Goal: Task Accomplishment & Management: Manage account settings

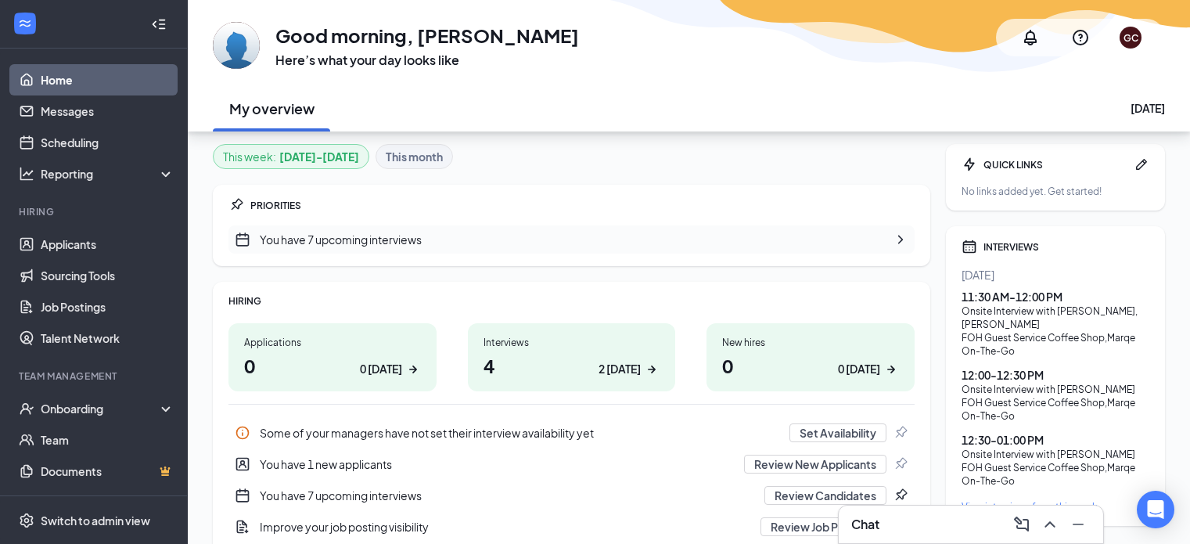
scroll to position [44, 0]
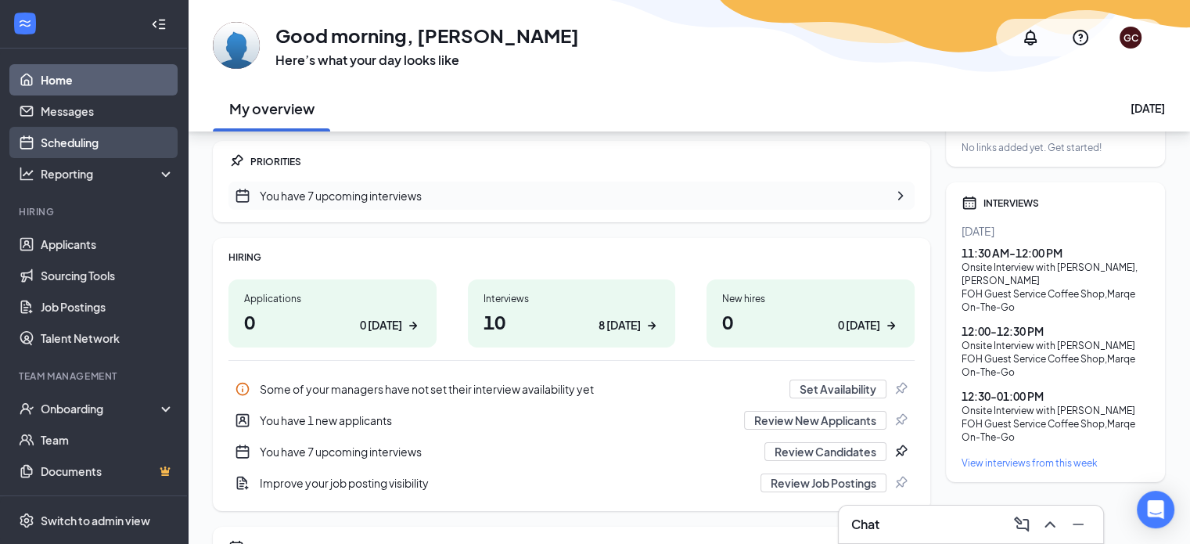
click at [84, 140] on link "Scheduling" at bounding box center [108, 142] width 134 height 31
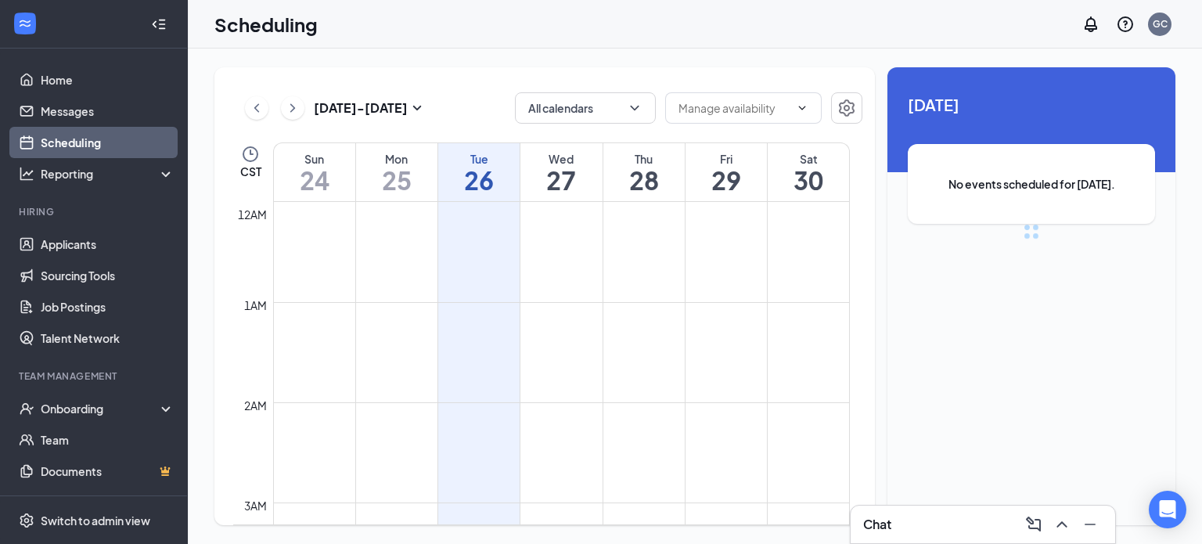
scroll to position [769, 0]
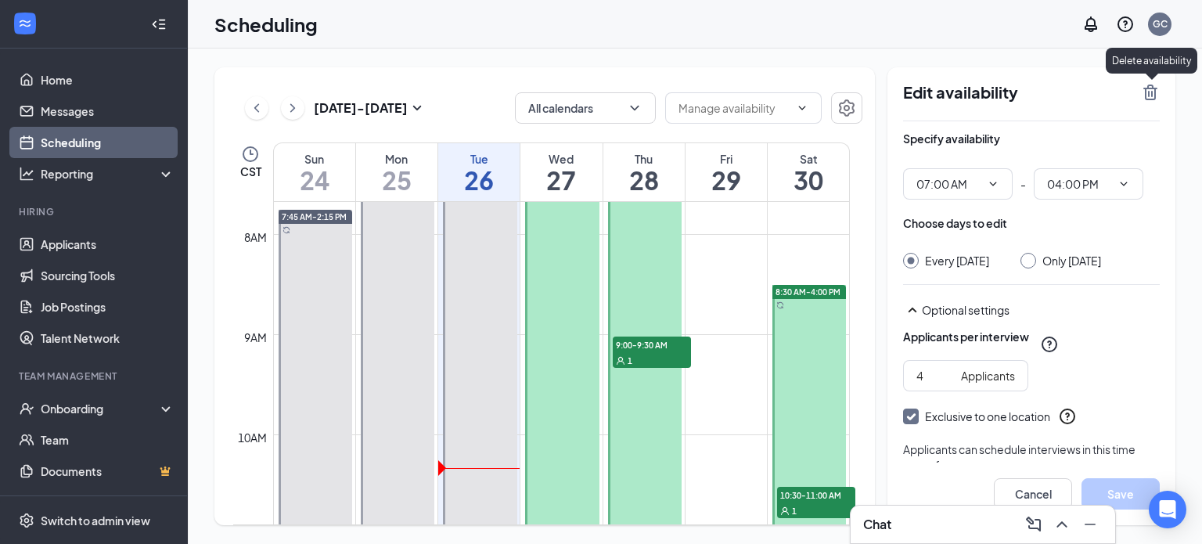
click at [1143, 92] on icon "TrashOutline" at bounding box center [1150, 92] width 19 height 19
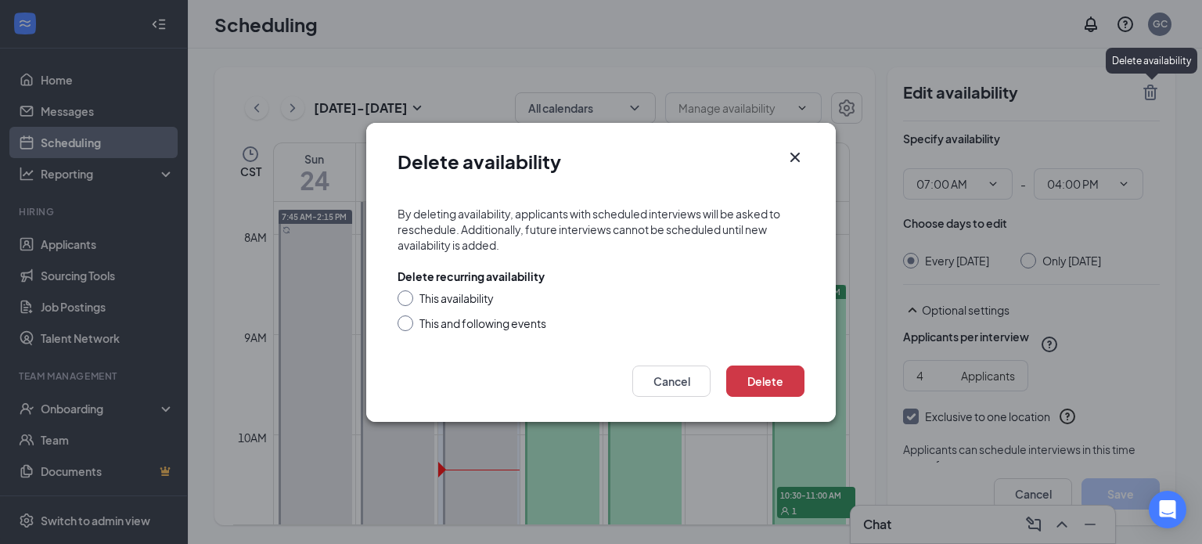
click at [435, 299] on div "This availability" at bounding box center [457, 298] width 74 height 16
click at [409, 299] on input "This availability" at bounding box center [403, 295] width 11 height 11
radio input "true"
click at [767, 375] on button "Delete" at bounding box center [765, 381] width 78 height 31
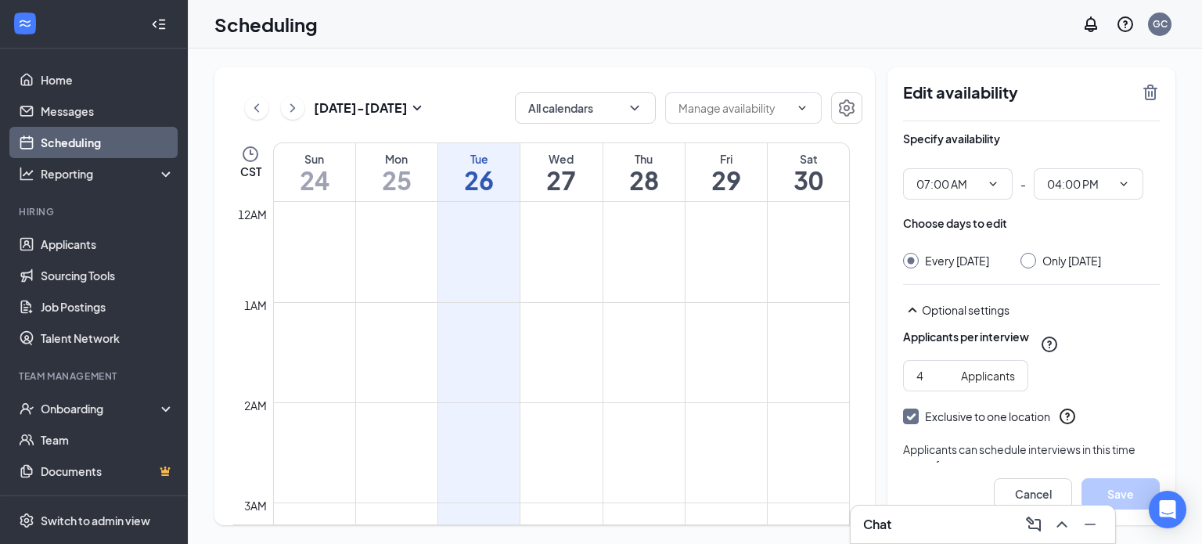
scroll to position [769, 0]
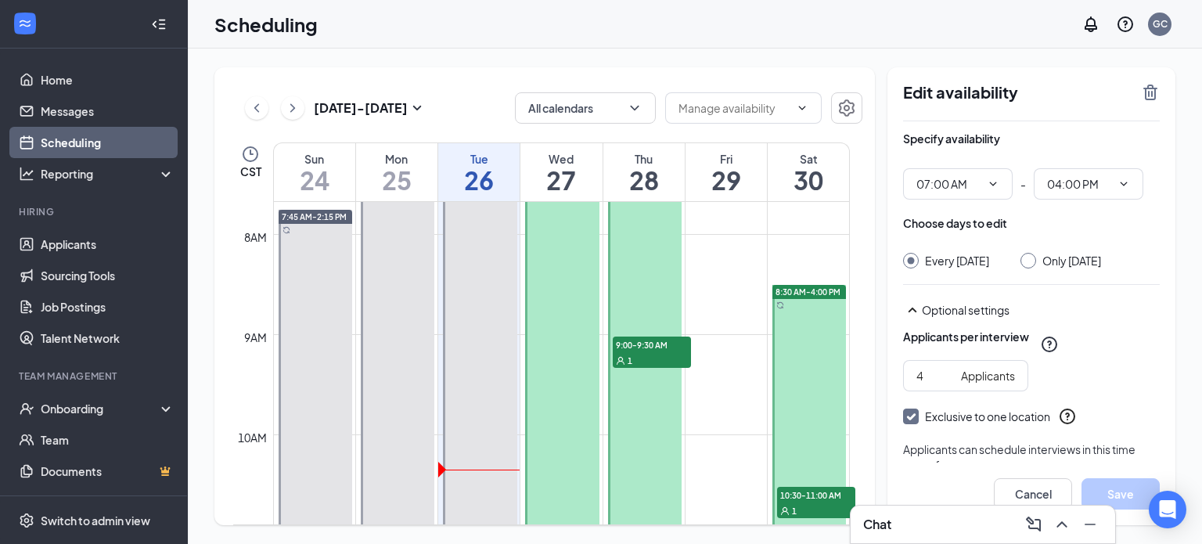
click at [1134, 90] on div "Edit availability" at bounding box center [1031, 102] width 257 height 38
click at [1158, 90] on icon "TrashOutline" at bounding box center [1150, 92] width 19 height 19
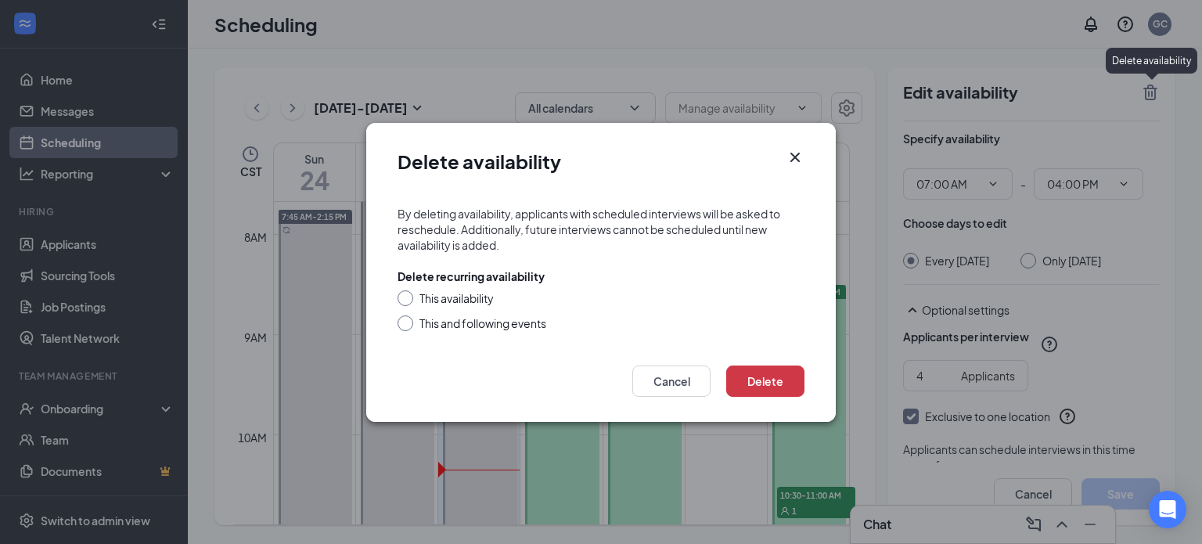
click at [441, 290] on div "This availability" at bounding box center [457, 298] width 74 height 16
click at [409, 290] on input "This availability" at bounding box center [403, 295] width 11 height 11
radio input "true"
click at [748, 373] on button "Delete" at bounding box center [765, 381] width 78 height 31
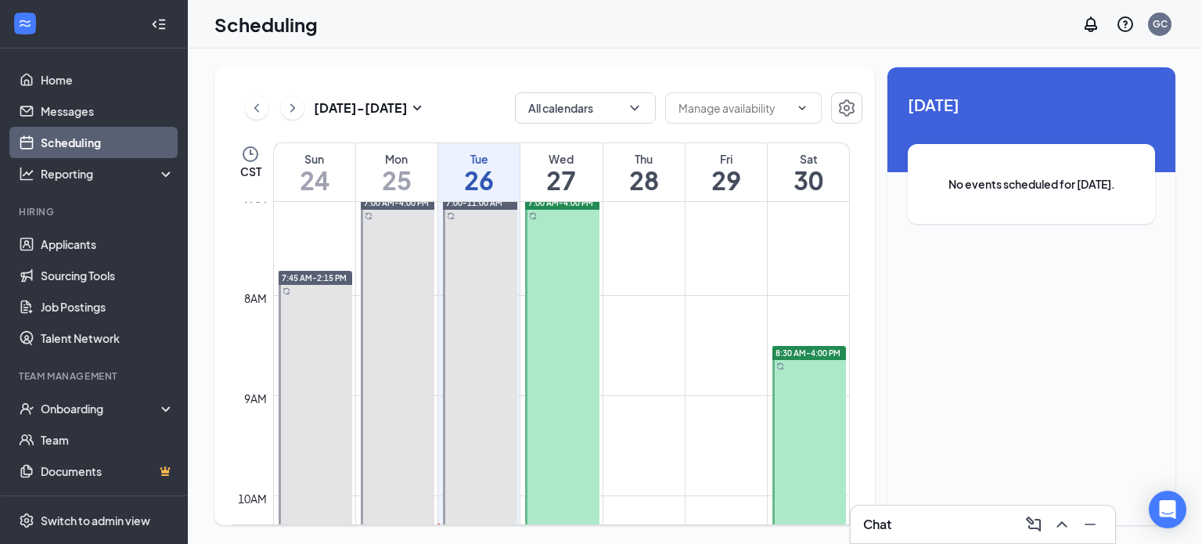
scroll to position [703, 0]
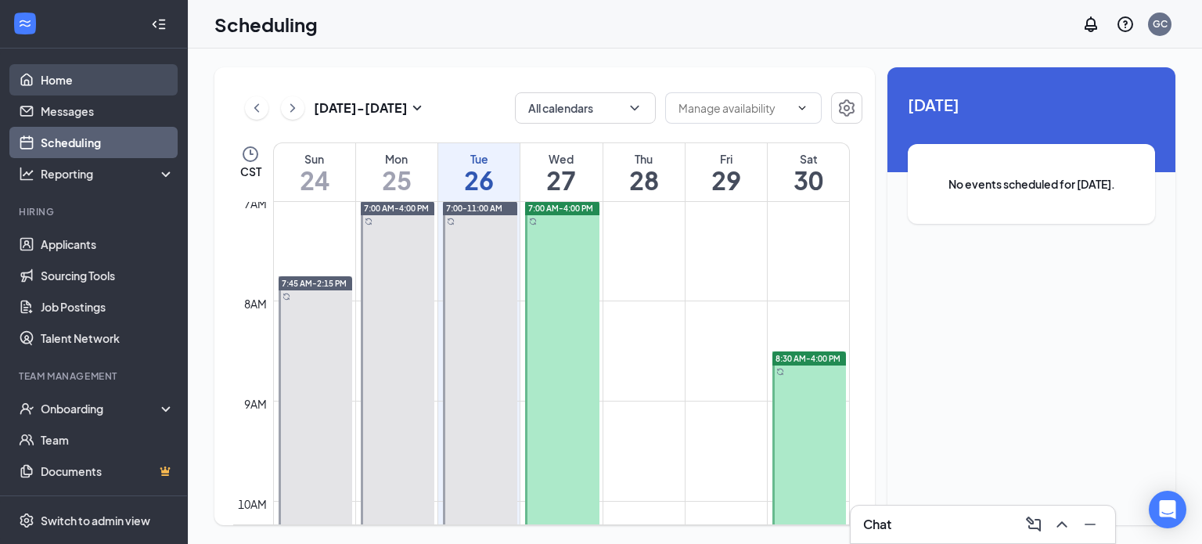
click at [69, 89] on link "Home" at bounding box center [108, 79] width 134 height 31
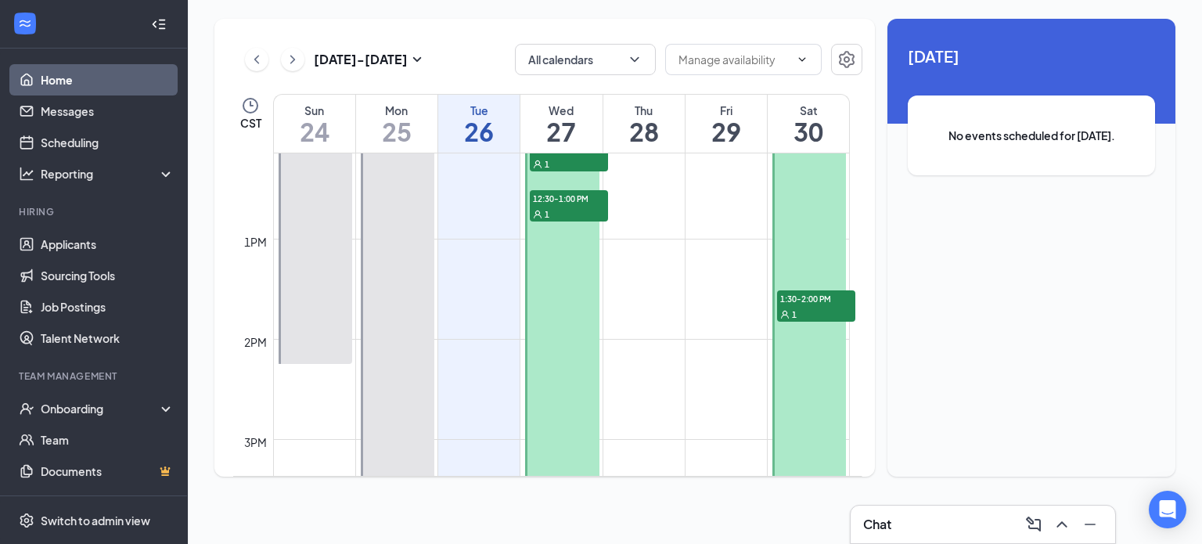
scroll to position [1216, 0]
click at [807, 300] on span "1:30-2:00 PM" at bounding box center [816, 299] width 78 height 16
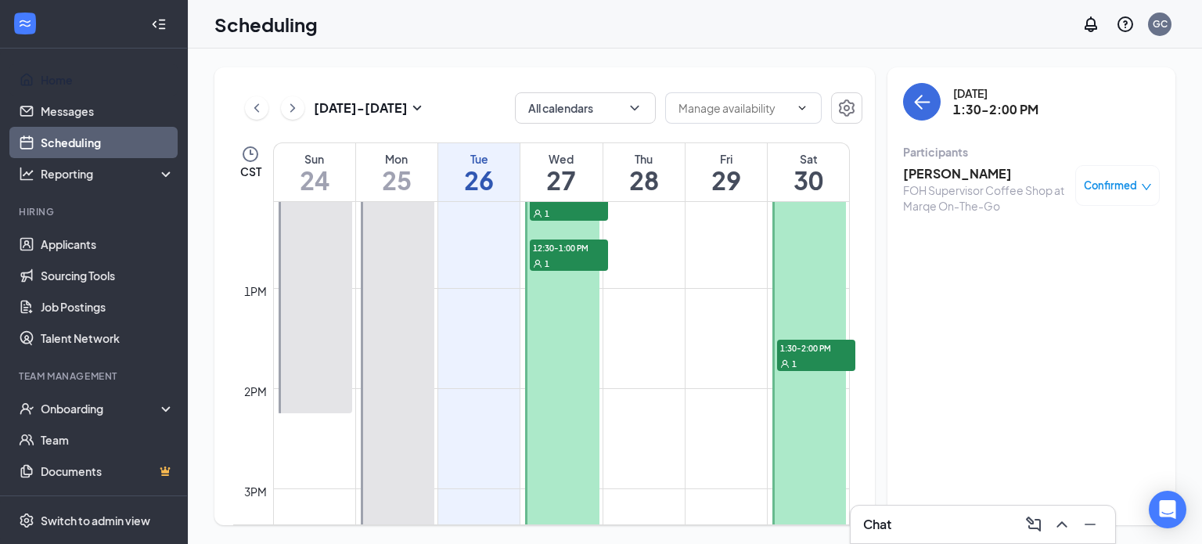
click at [719, 301] on td at bounding box center [561, 300] width 577 height 25
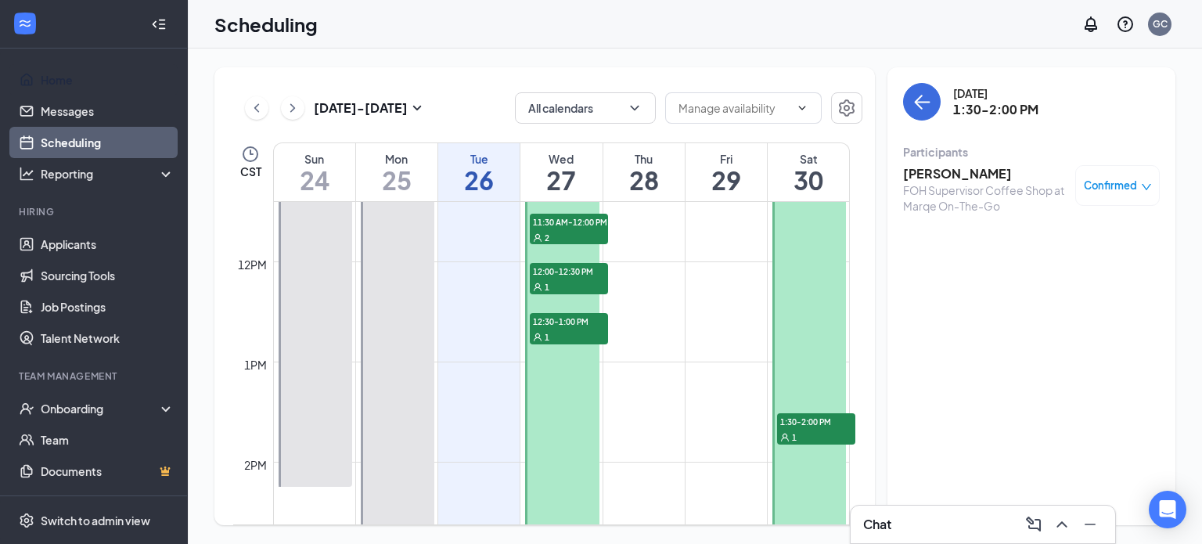
scroll to position [1151, 0]
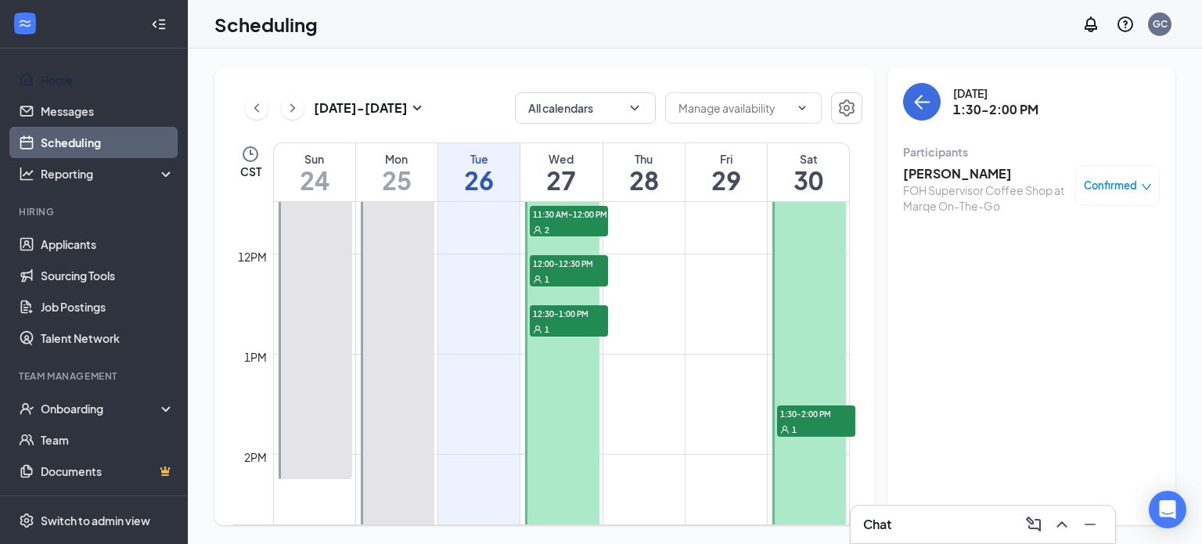
click at [808, 413] on span "1:30-2:00 PM" at bounding box center [816, 413] width 78 height 16
click at [820, 416] on span "1:30-2:00 PM" at bounding box center [816, 413] width 78 height 16
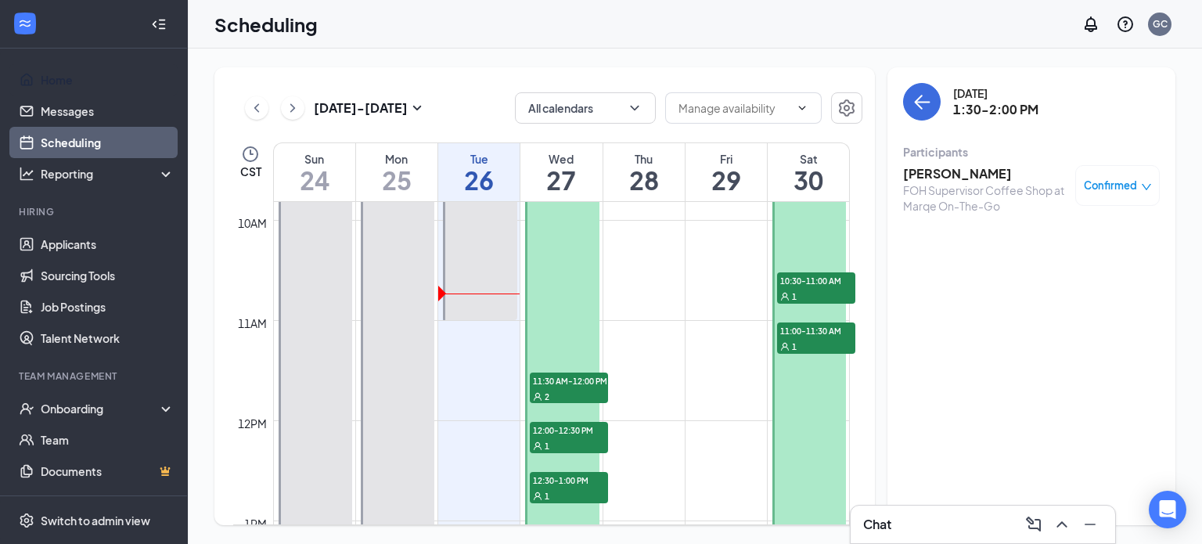
scroll to position [968, 0]
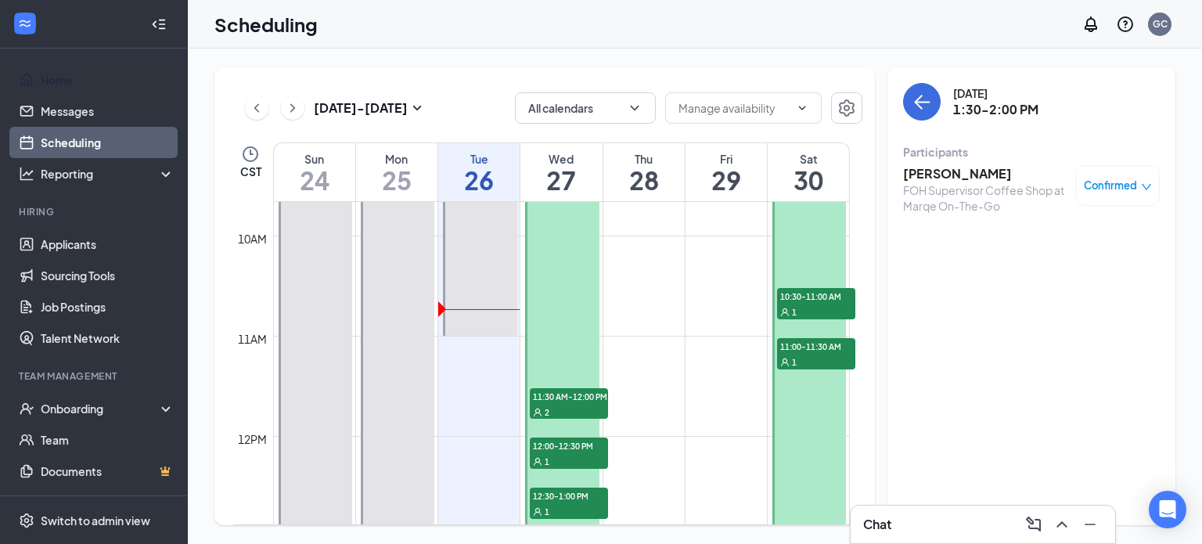
click at [805, 359] on div "1" at bounding box center [816, 362] width 78 height 16
click at [808, 294] on span "10:30-11:00 AM" at bounding box center [816, 296] width 78 height 16
click at [820, 350] on span "11:00-11:30 AM" at bounding box center [816, 346] width 78 height 16
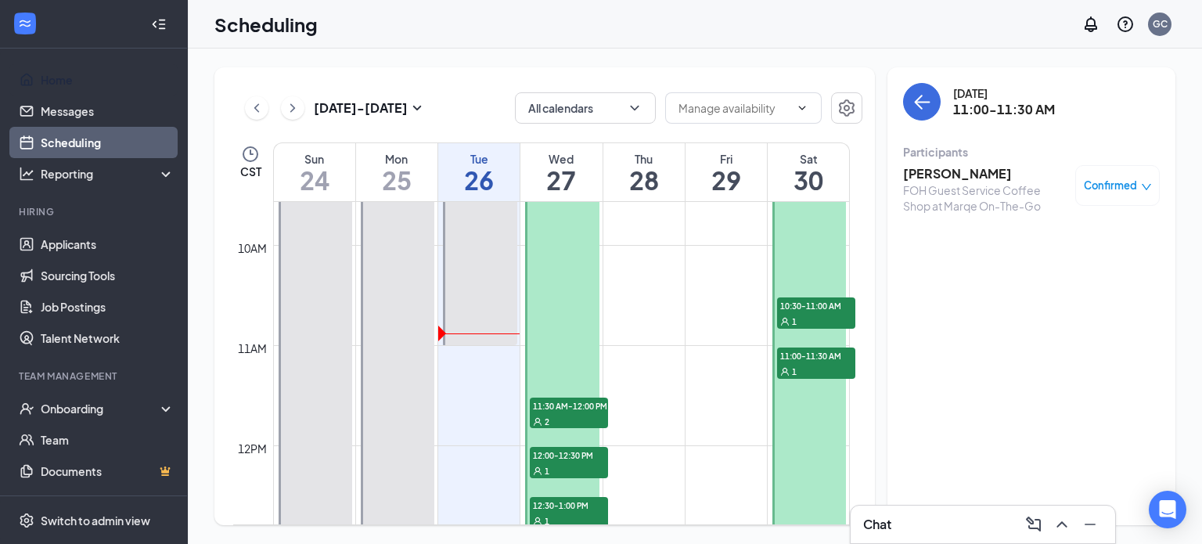
scroll to position [958, 0]
click at [582, 403] on span "11:30 AM-12:00 PM" at bounding box center [569, 406] width 78 height 16
click at [576, 465] on div "1" at bounding box center [569, 471] width 78 height 16
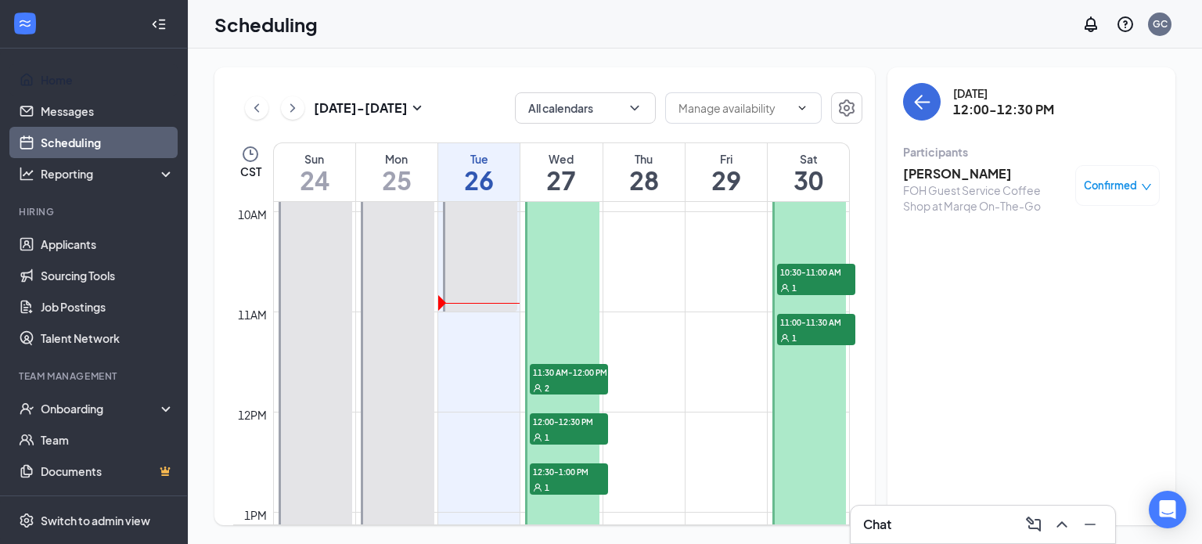
click at [578, 473] on span "12:30-1:00 PM" at bounding box center [569, 471] width 78 height 16
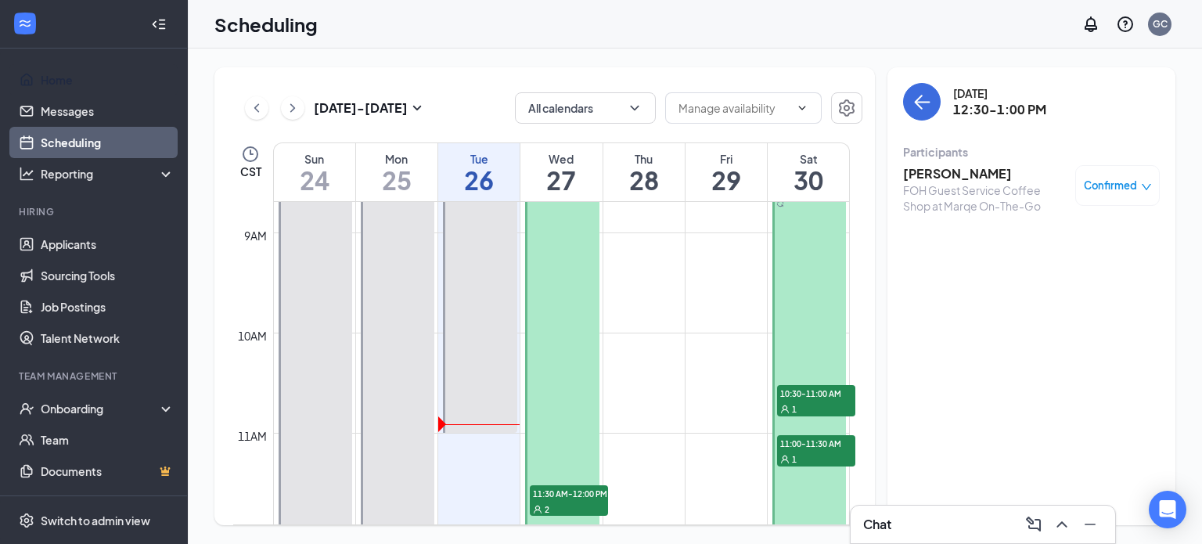
scroll to position [875, 0]
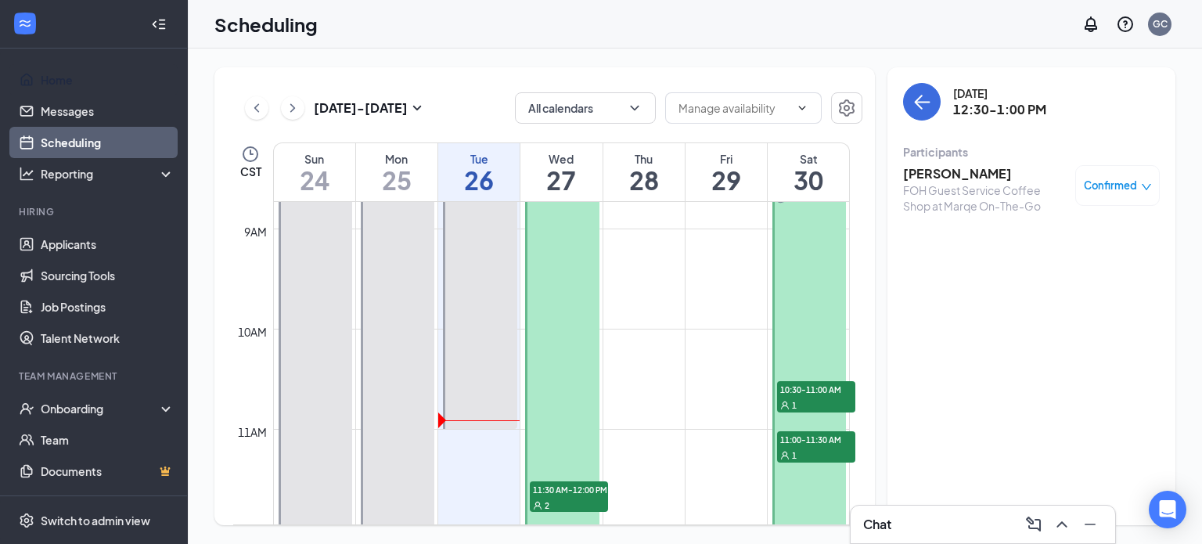
click at [792, 400] on span "1" at bounding box center [794, 405] width 5 height 11
click at [927, 518] on div "Chat" at bounding box center [982, 524] width 239 height 25
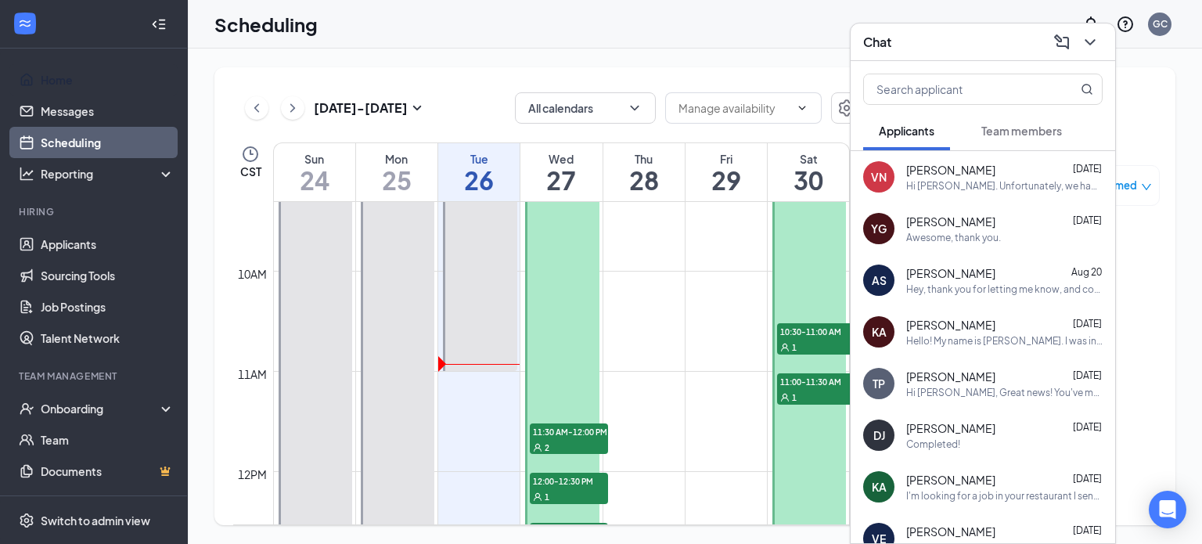
scroll to position [954, 0]
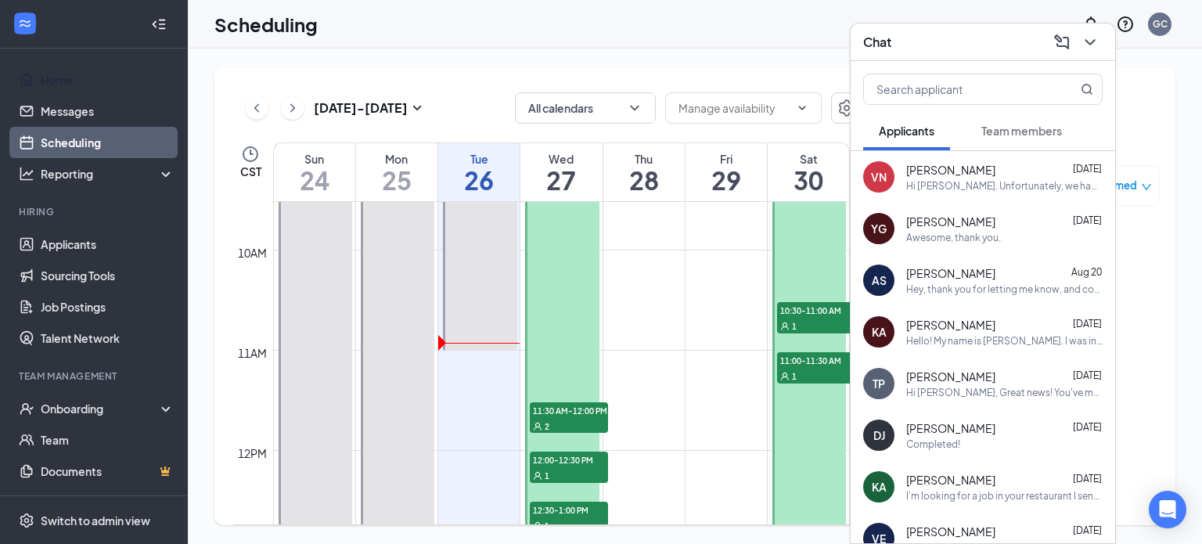
click at [812, 357] on span "11:00-11:30 AM" at bounding box center [816, 360] width 78 height 16
click at [1091, 47] on icon "ChevronDown" at bounding box center [1090, 42] width 19 height 19
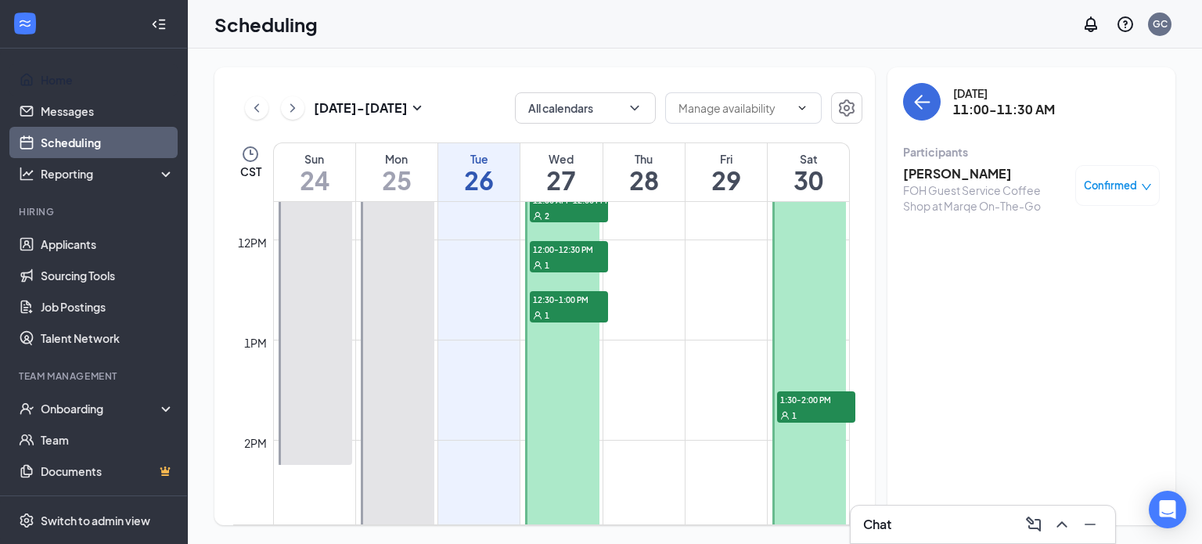
scroll to position [1202, 0]
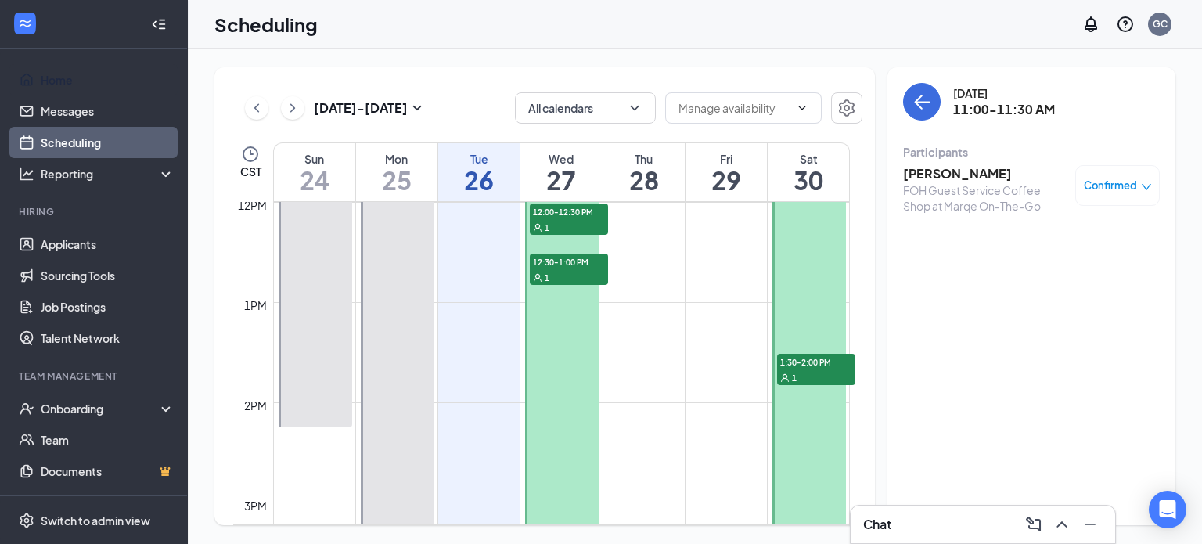
click at [914, 512] on div "Chat" at bounding box center [982, 524] width 239 height 25
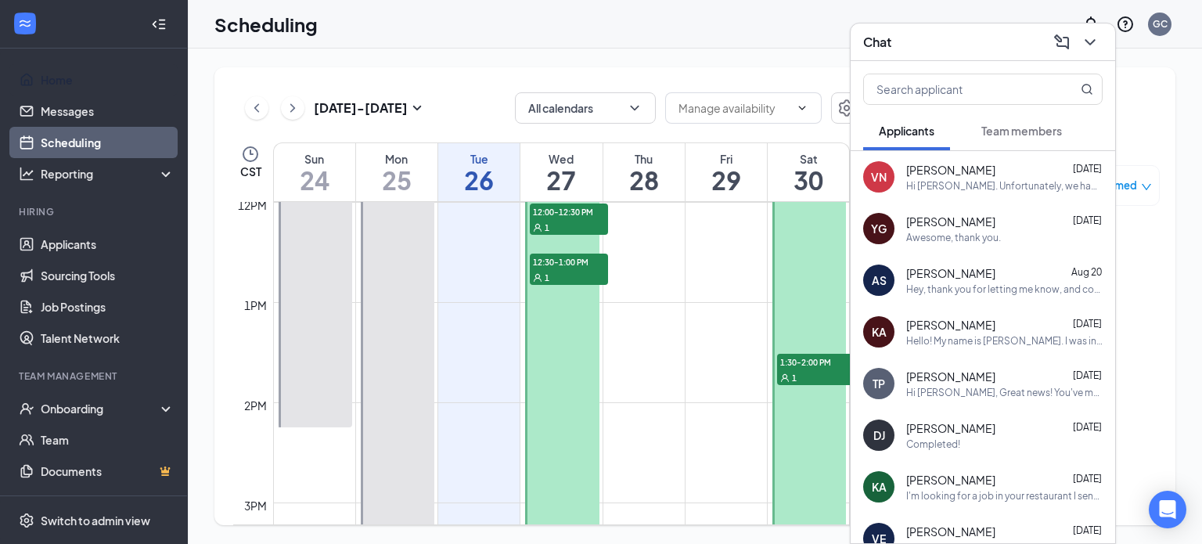
click at [805, 360] on span "1:30-2:00 PM" at bounding box center [816, 362] width 78 height 16
click at [1096, 43] on icon "ChevronDown" at bounding box center [1090, 42] width 19 height 19
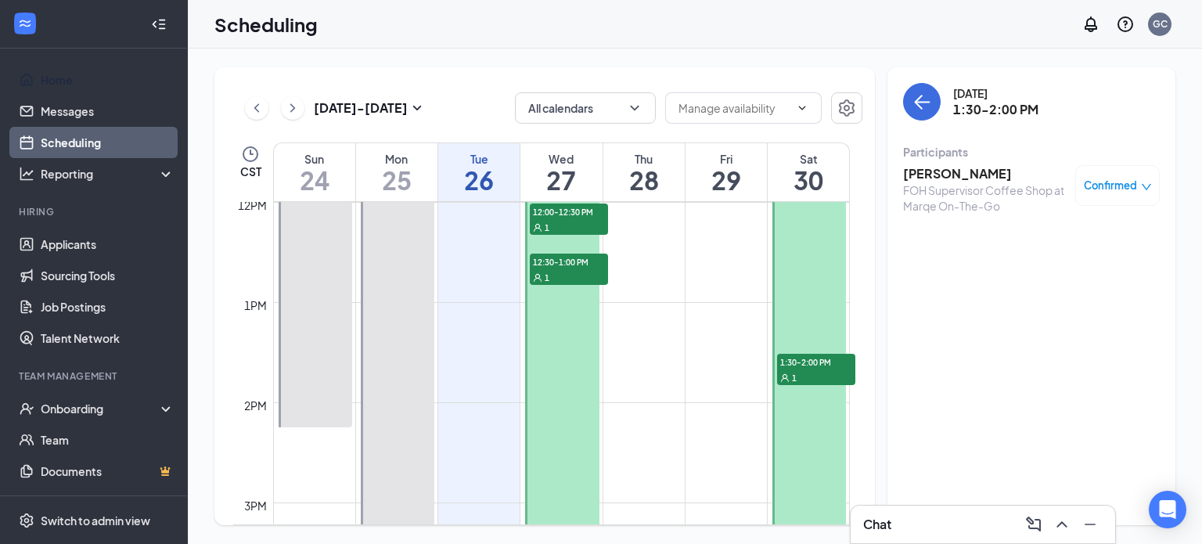
click at [935, 525] on div "Chat" at bounding box center [982, 524] width 239 height 25
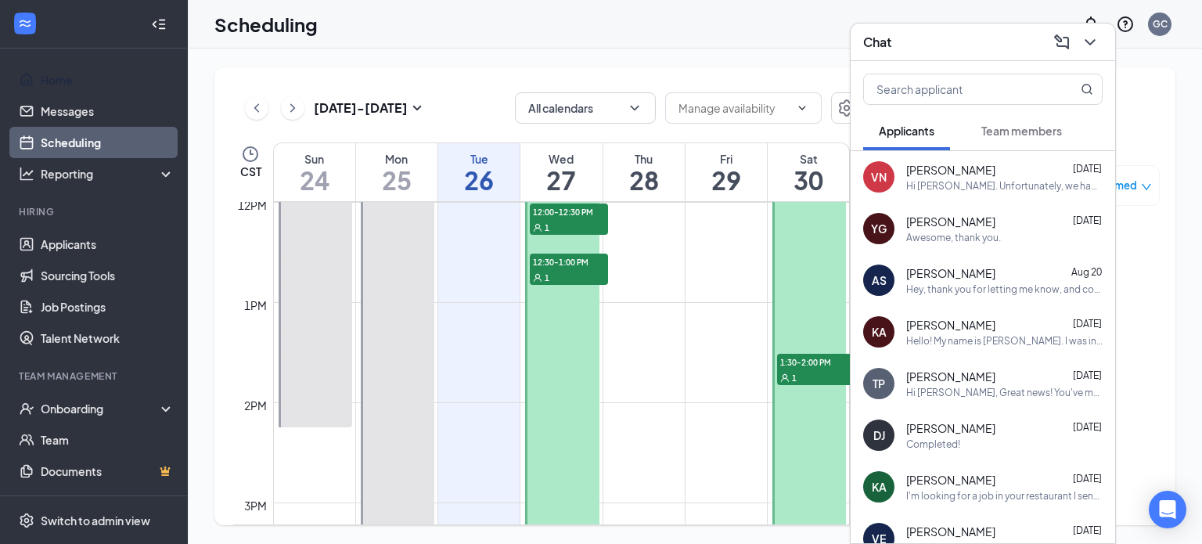
click at [938, 237] on div "Awesome, thank you." at bounding box center [953, 237] width 95 height 13
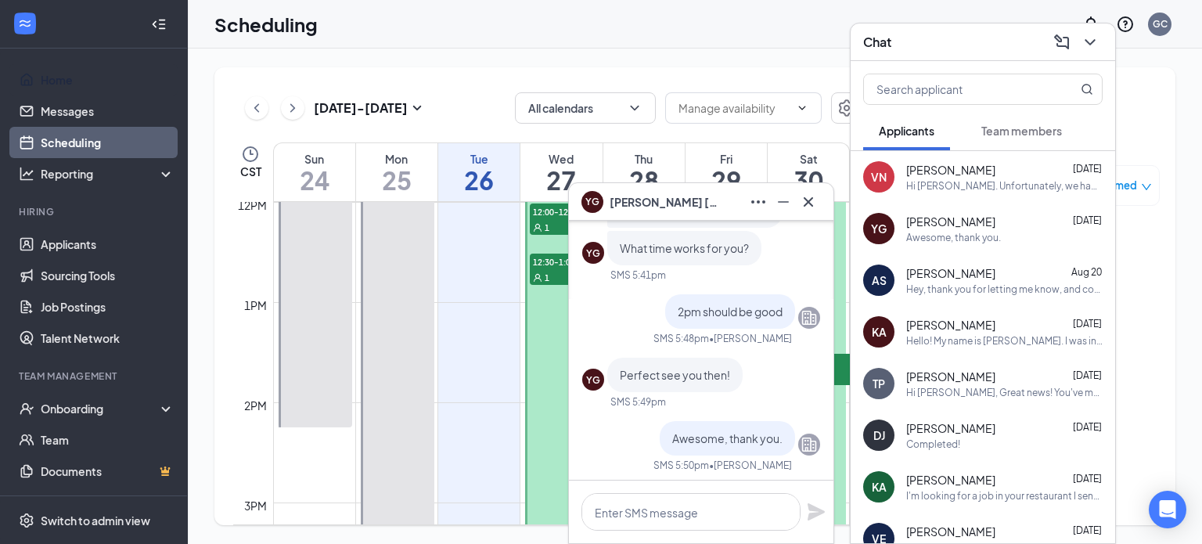
scroll to position [-3, 0]
click at [802, 197] on icon "Cross" at bounding box center [808, 202] width 19 height 19
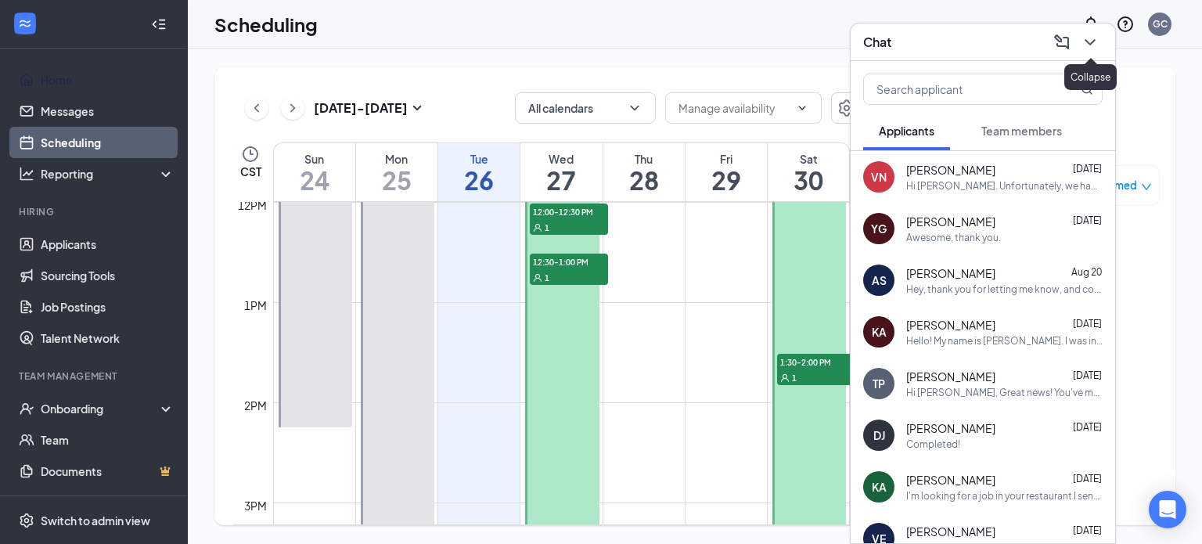
click at [1093, 42] on icon "ChevronDown" at bounding box center [1090, 42] width 10 height 6
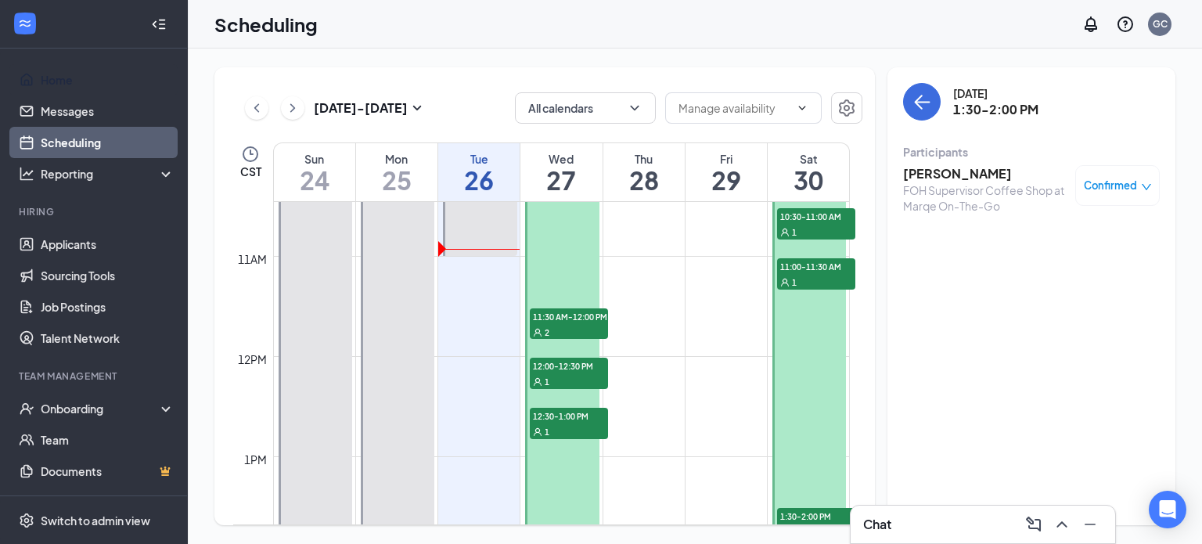
scroll to position [1041, 0]
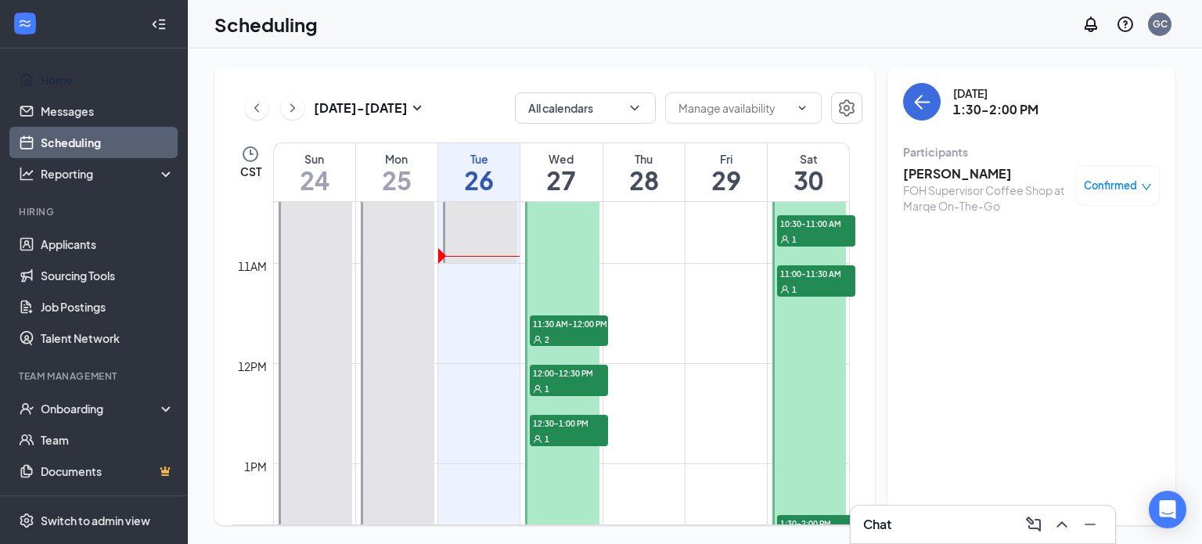
click at [805, 279] on span "11:00-11:30 AM" at bounding box center [816, 273] width 78 height 16
click at [808, 233] on div "1" at bounding box center [816, 239] width 78 height 16
click at [1151, 183] on div "Confirmed" at bounding box center [1117, 185] width 85 height 41
click at [1139, 181] on div "Confirmed" at bounding box center [1118, 186] width 68 height 16
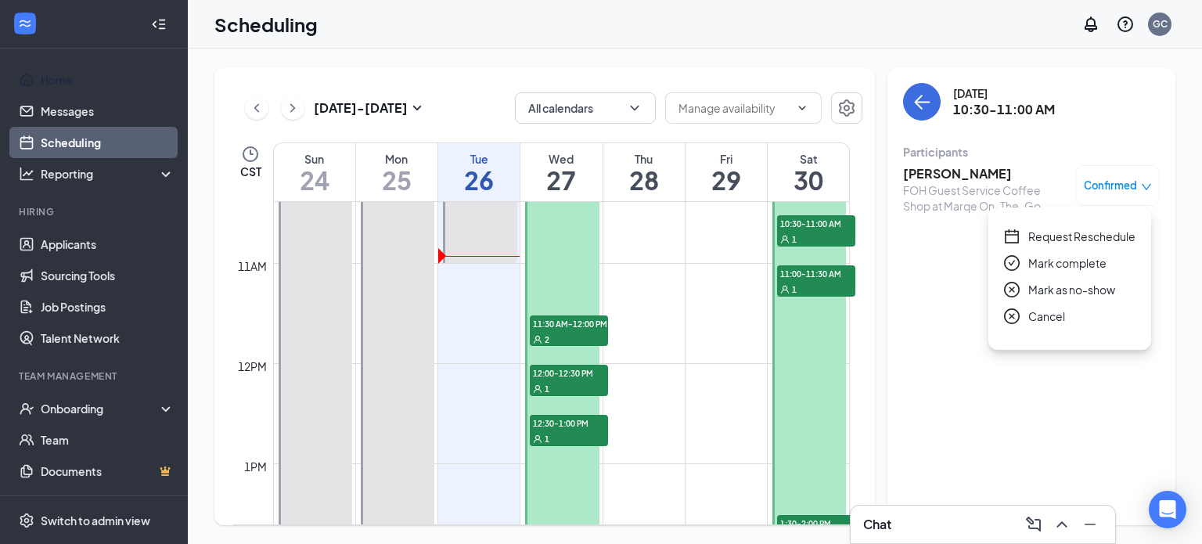
click at [1108, 130] on div "[DATE] 10:30-11:00 AM Participants [PERSON_NAME] FOH Guest Service Coffee Shop …" at bounding box center [1031, 153] width 257 height 140
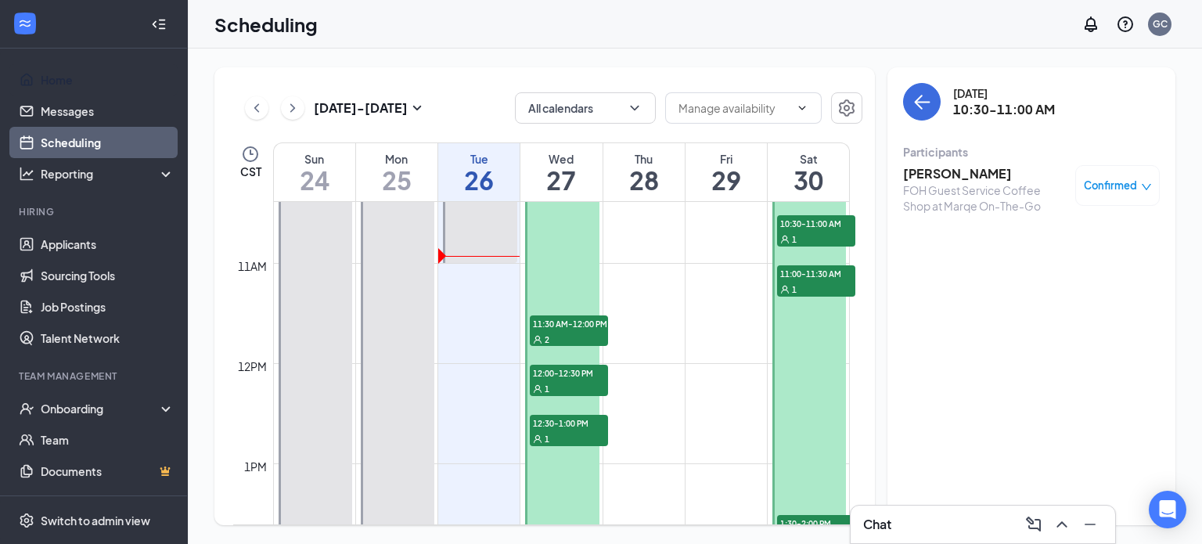
click at [801, 231] on div "1" at bounding box center [816, 239] width 78 height 16
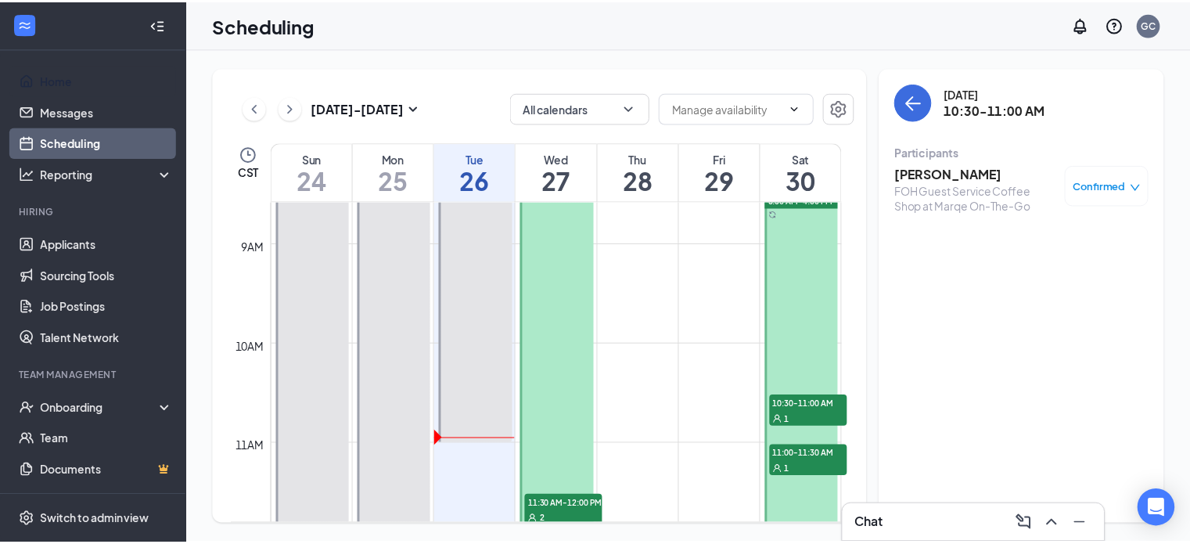
scroll to position [808, 0]
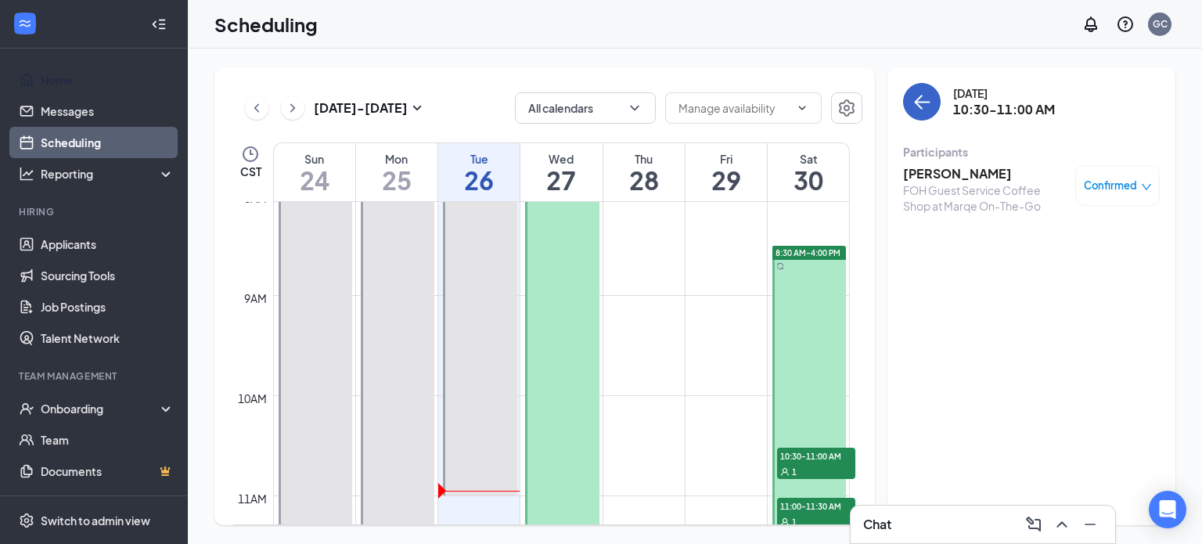
click at [929, 102] on icon "ArrowLeft" at bounding box center [923, 103] width 15 height 2
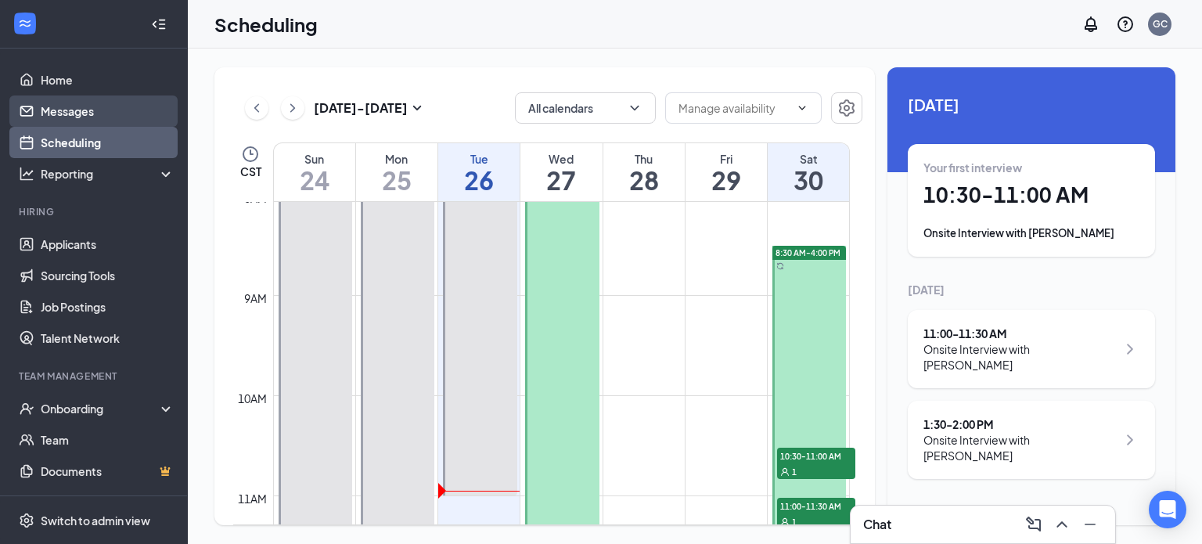
click at [63, 97] on link "Messages" at bounding box center [108, 110] width 134 height 31
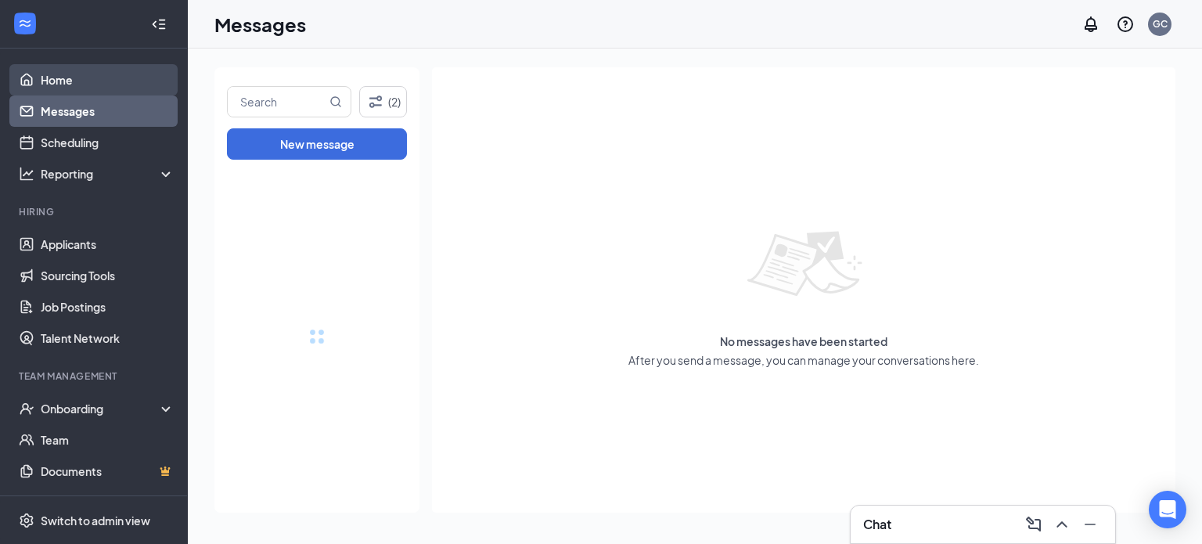
click at [62, 77] on link "Home" at bounding box center [108, 79] width 134 height 31
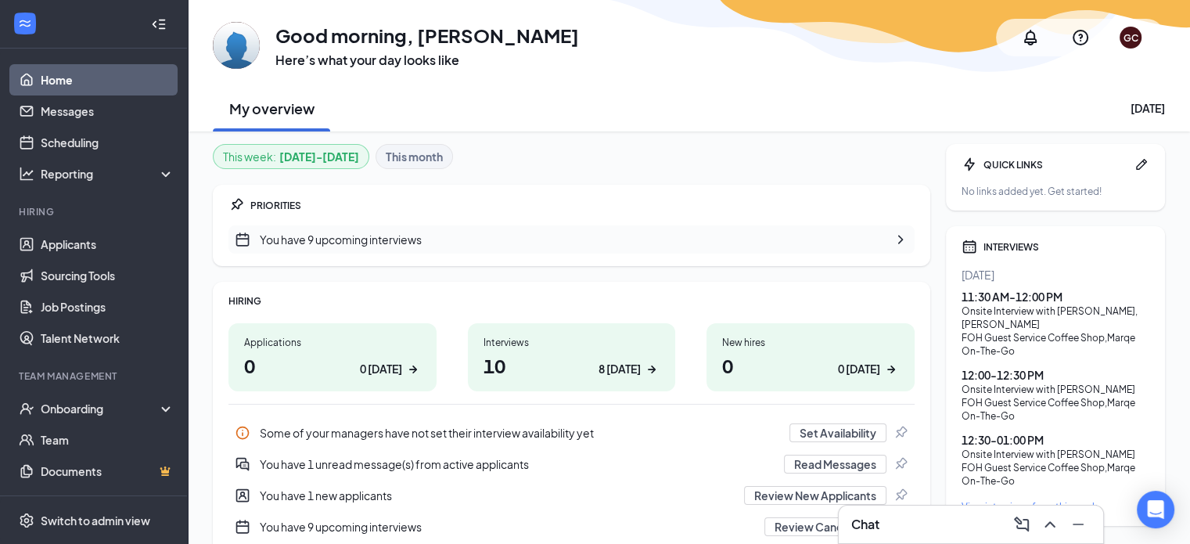
click at [894, 140] on div "This week : [DATE] - [DATE] This month PRIORITIES You have 9 upcoming interview…" at bounding box center [689, 521] width 1003 height 780
click at [78, 251] on link "Applicants" at bounding box center [108, 244] width 134 height 31
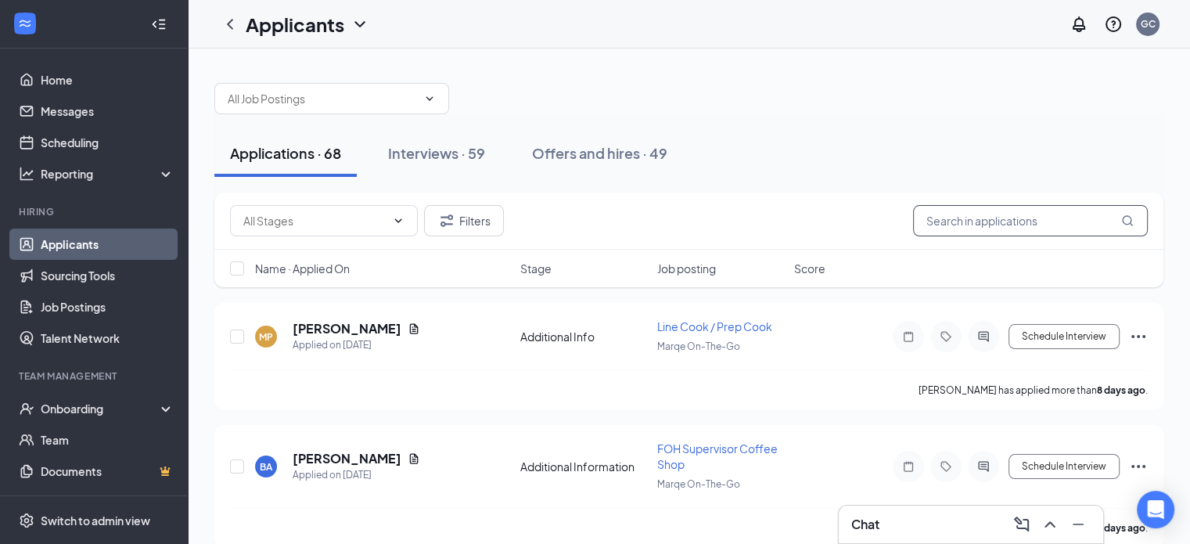
click at [931, 217] on input "text" at bounding box center [1030, 220] width 235 height 31
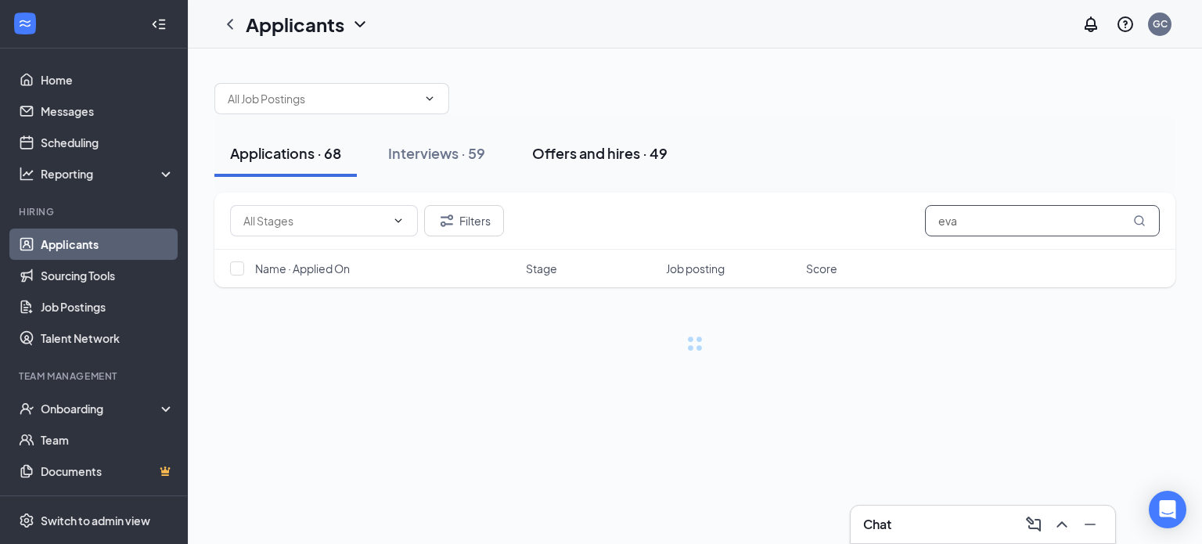
type input "eva"
click at [596, 160] on div "Offers and hires · 49" at bounding box center [599, 153] width 135 height 20
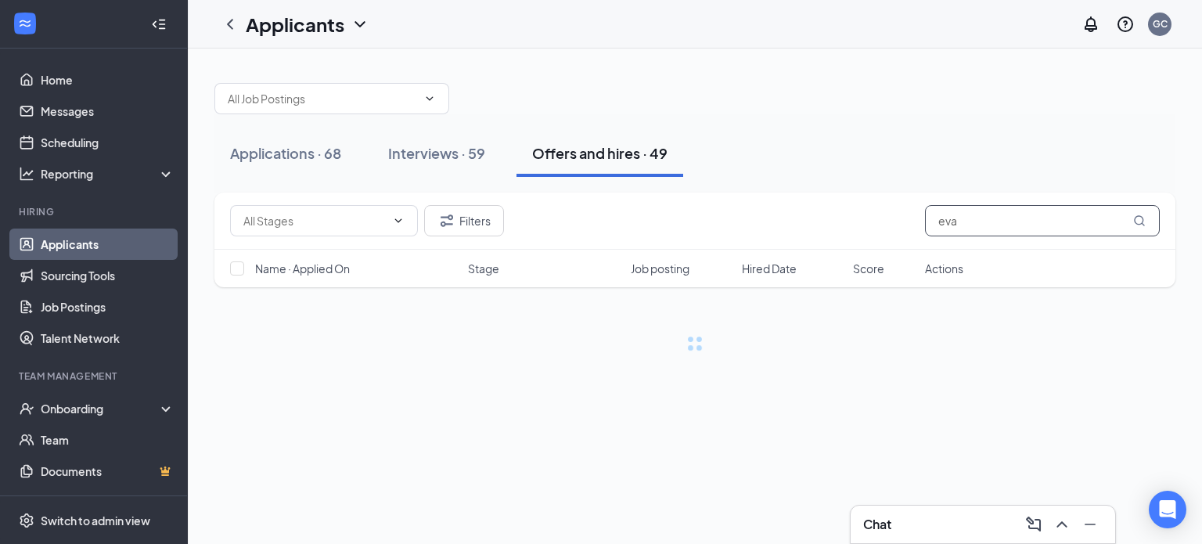
click at [986, 221] on input "eva" at bounding box center [1042, 220] width 235 height 31
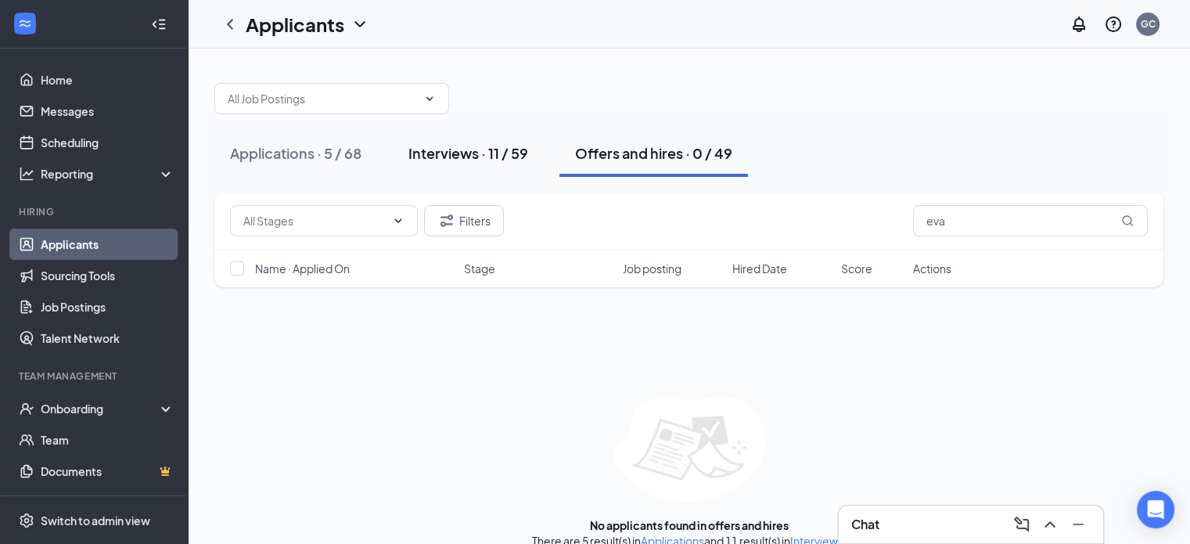
click at [526, 153] on div "Interviews · 11 / 59" at bounding box center [469, 153] width 120 height 20
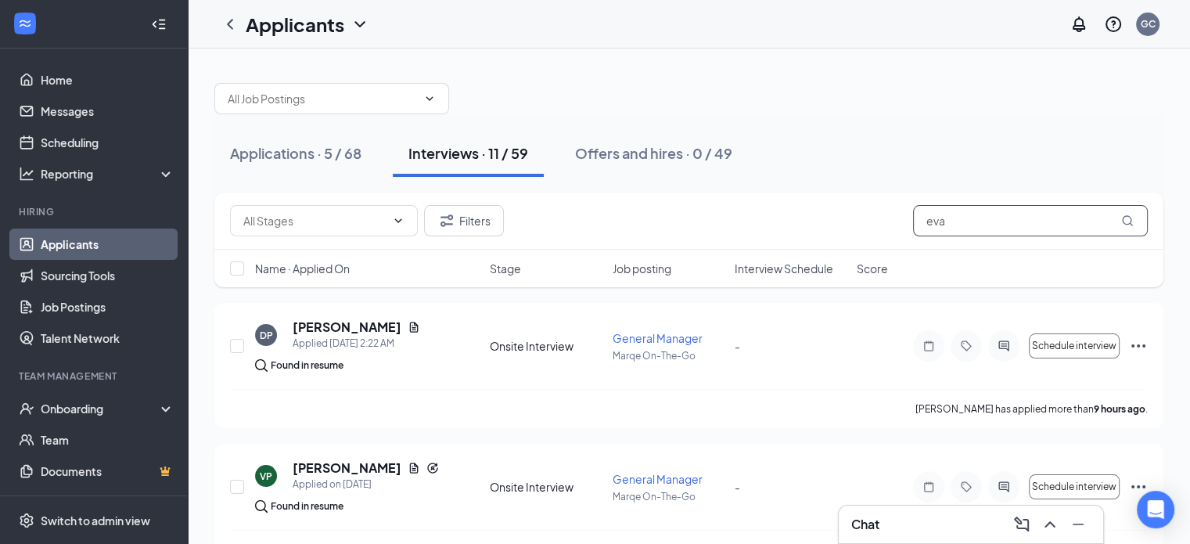
click at [996, 221] on input "eva" at bounding box center [1030, 220] width 235 height 31
click at [326, 146] on div "Applications · 5 / 68" at bounding box center [295, 153] width 131 height 20
